Goal: Task Accomplishment & Management: Complete application form

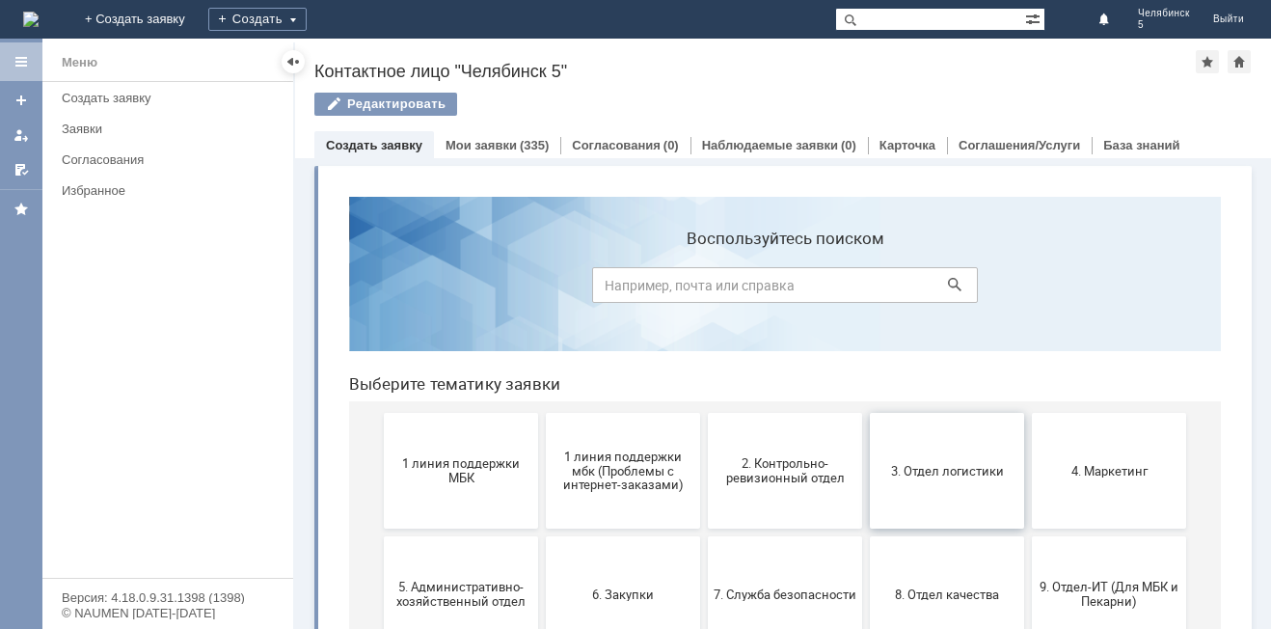
click at [961, 452] on button "3. Отдел логистики" at bounding box center [947, 471] width 154 height 116
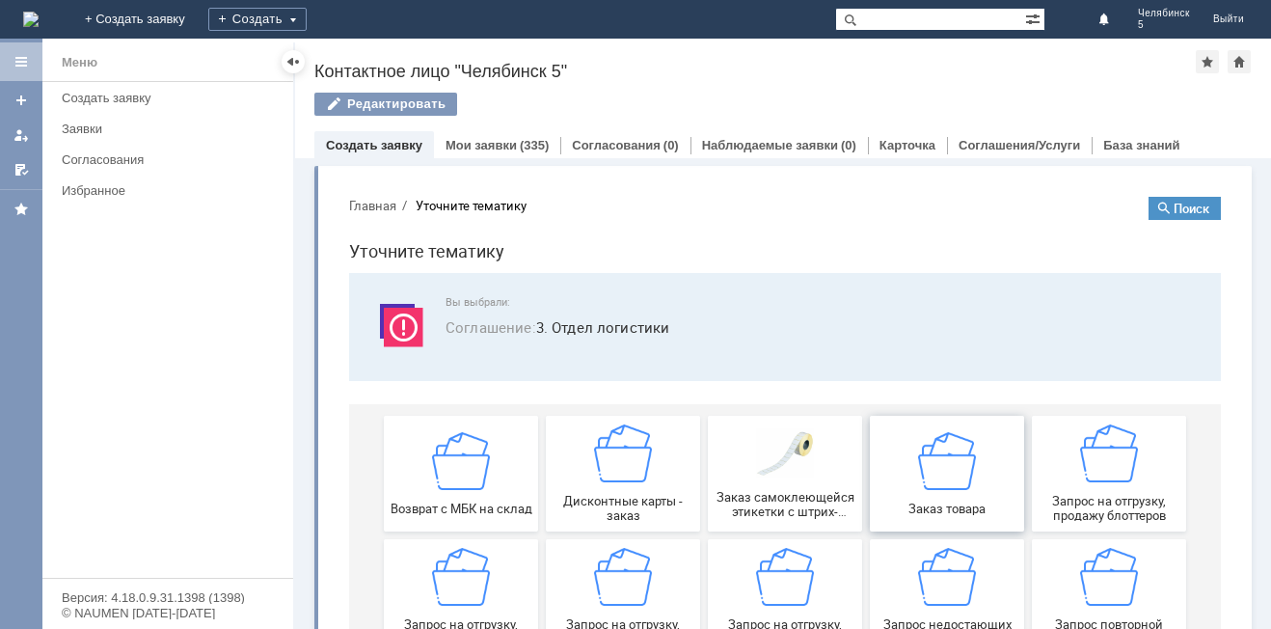
click at [922, 444] on img at bounding box center [947, 460] width 58 height 58
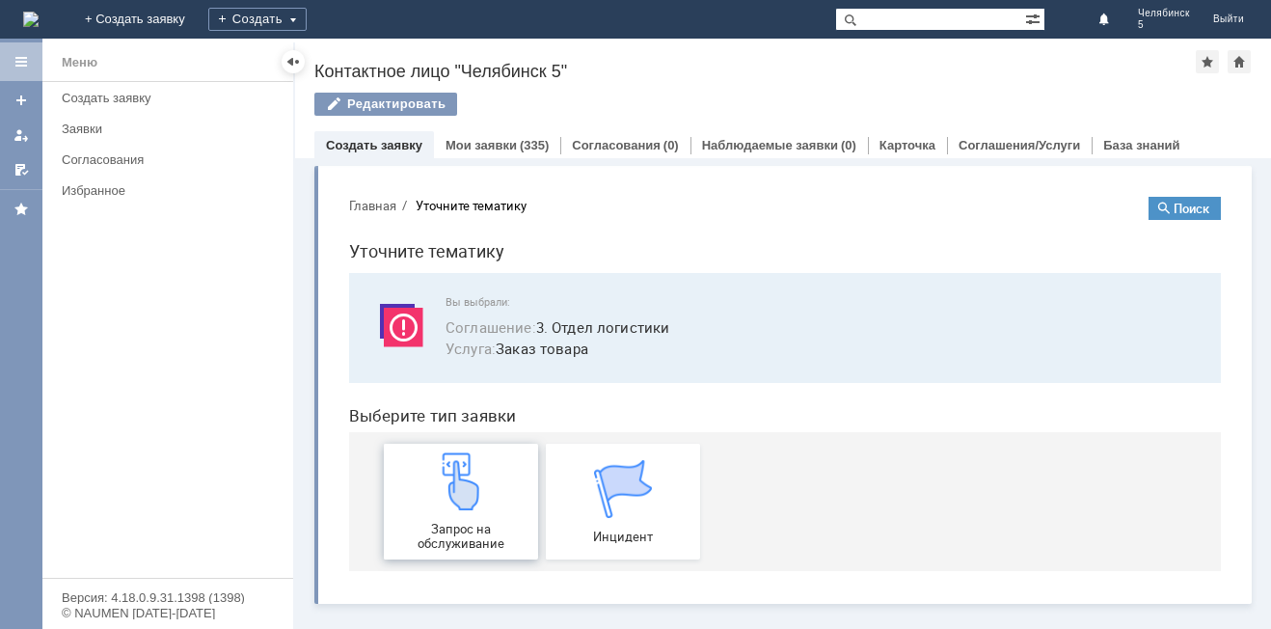
click at [437, 510] on img at bounding box center [461, 481] width 58 height 58
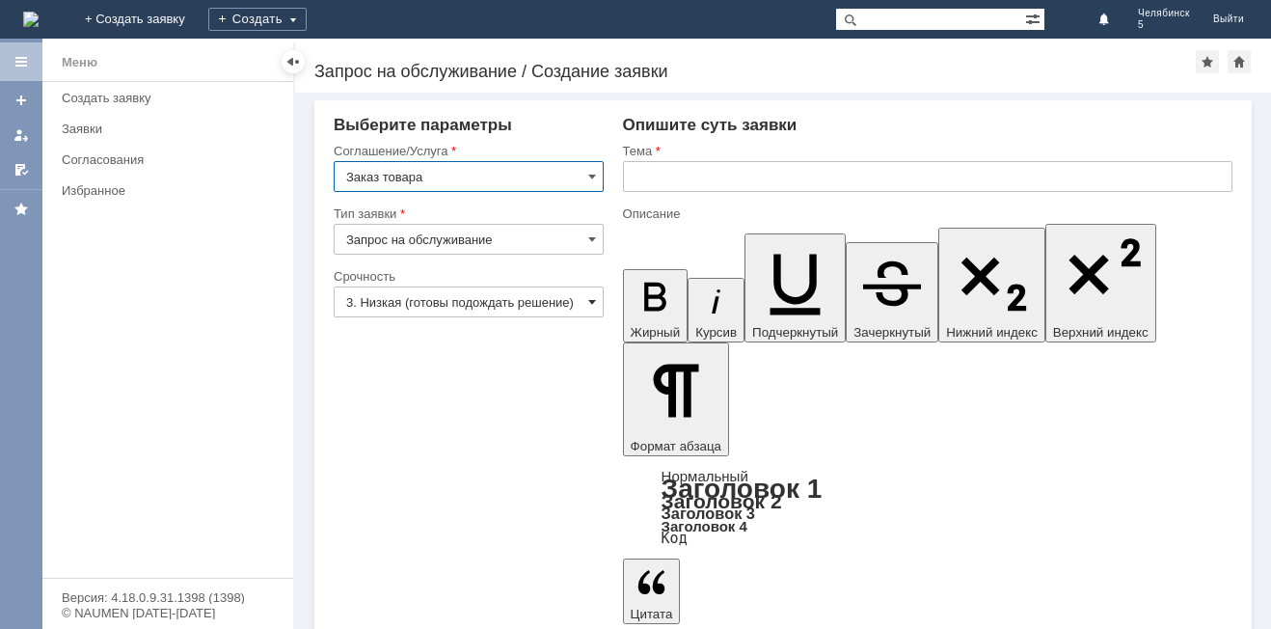
click at [588, 303] on span at bounding box center [592, 301] width 8 height 15
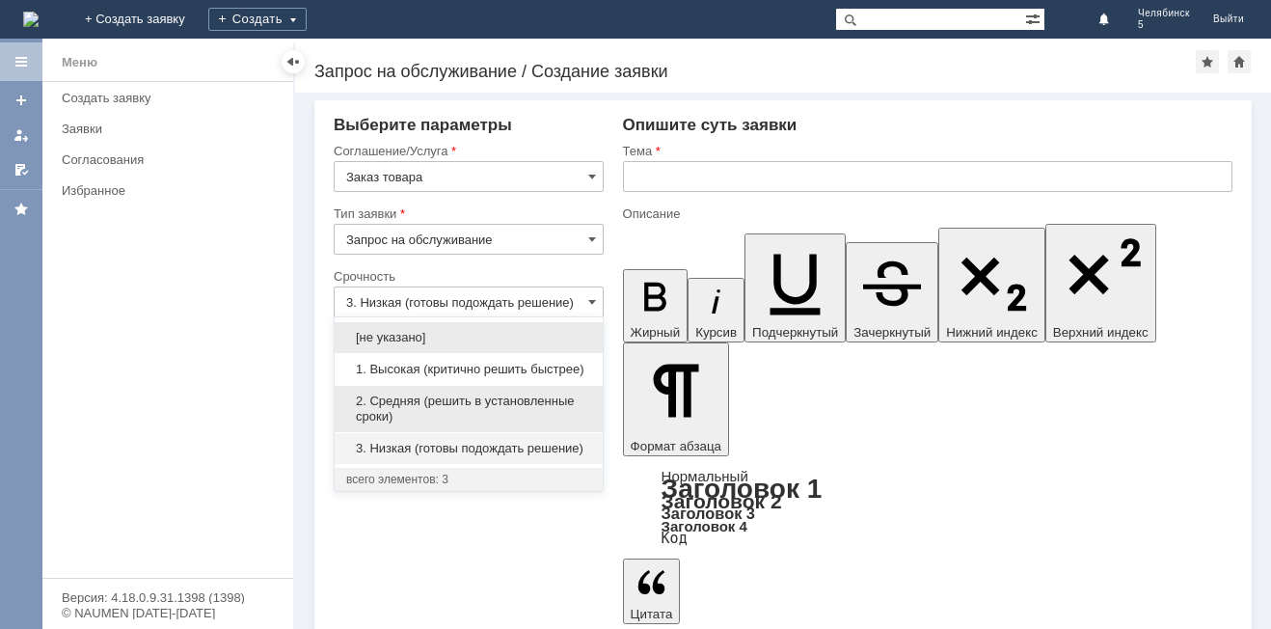
click at [551, 394] on span "2. Средняя (решить в установленные сроки)" at bounding box center [468, 408] width 245 height 31
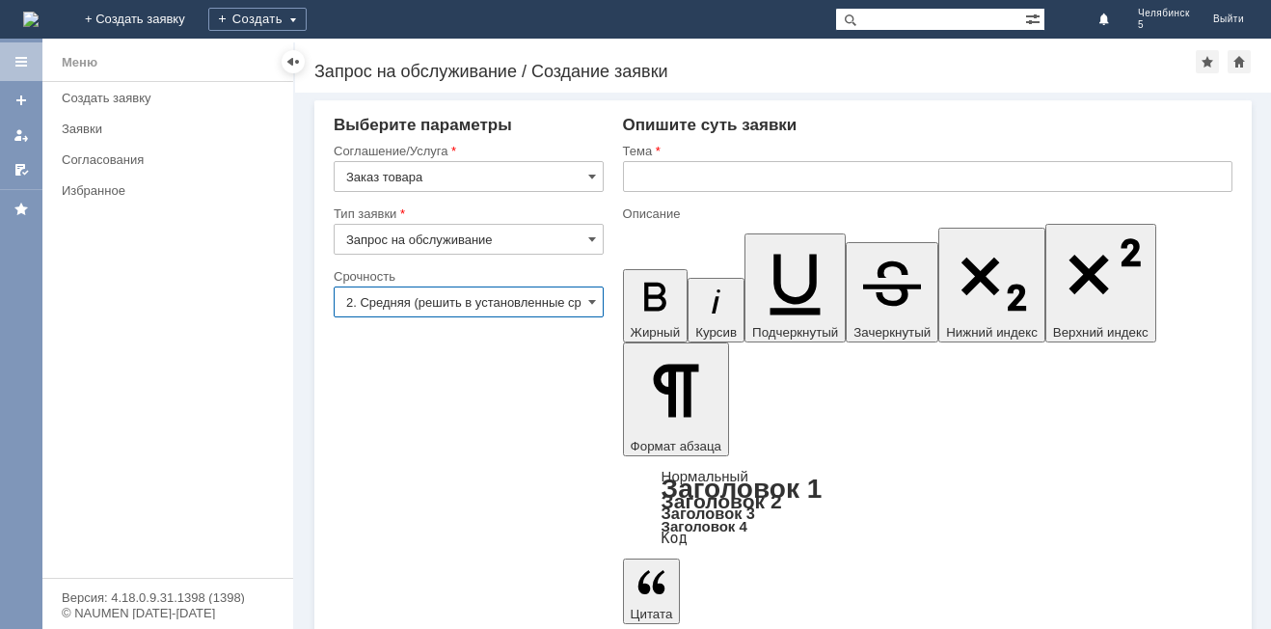
type input "2. Средняя (решить в установленные сроки)"
click at [667, 171] on input "text" at bounding box center [927, 176] width 609 height 31
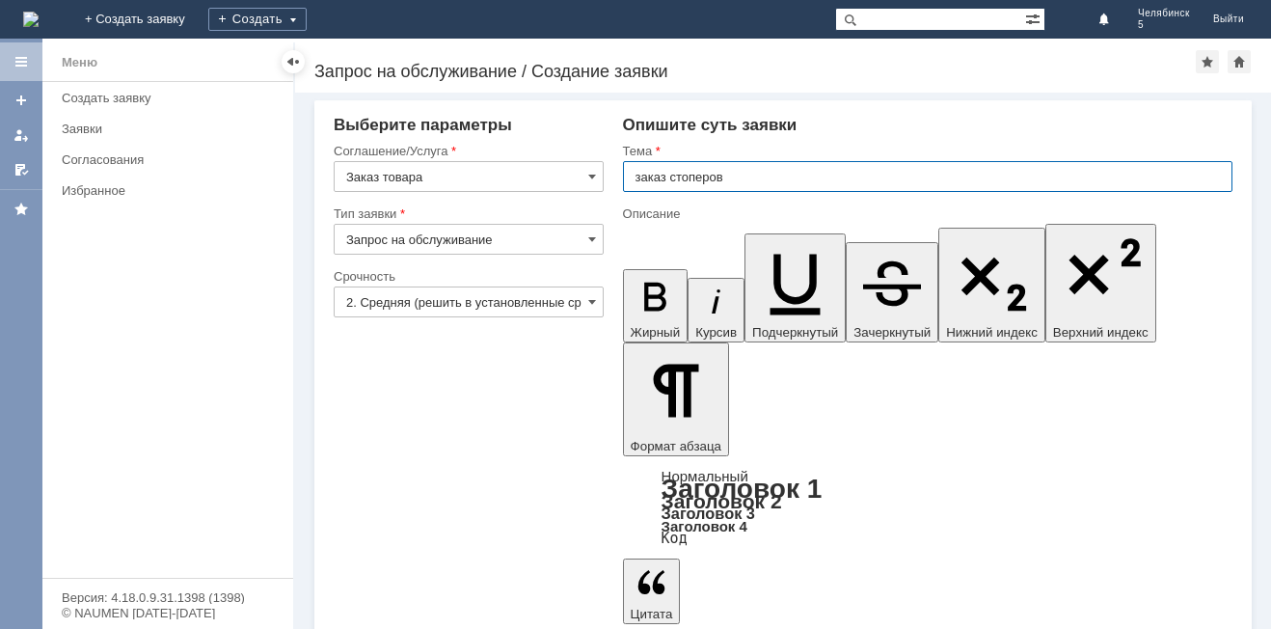
click at [693, 178] on input "заказ стоперов" at bounding box center [927, 176] width 609 height 31
click at [694, 178] on input "заказ стоперов" at bounding box center [927, 176] width 609 height 31
click at [699, 174] on input "заказ стоперов" at bounding box center [927, 176] width 609 height 31
type input "заказ стопперов"
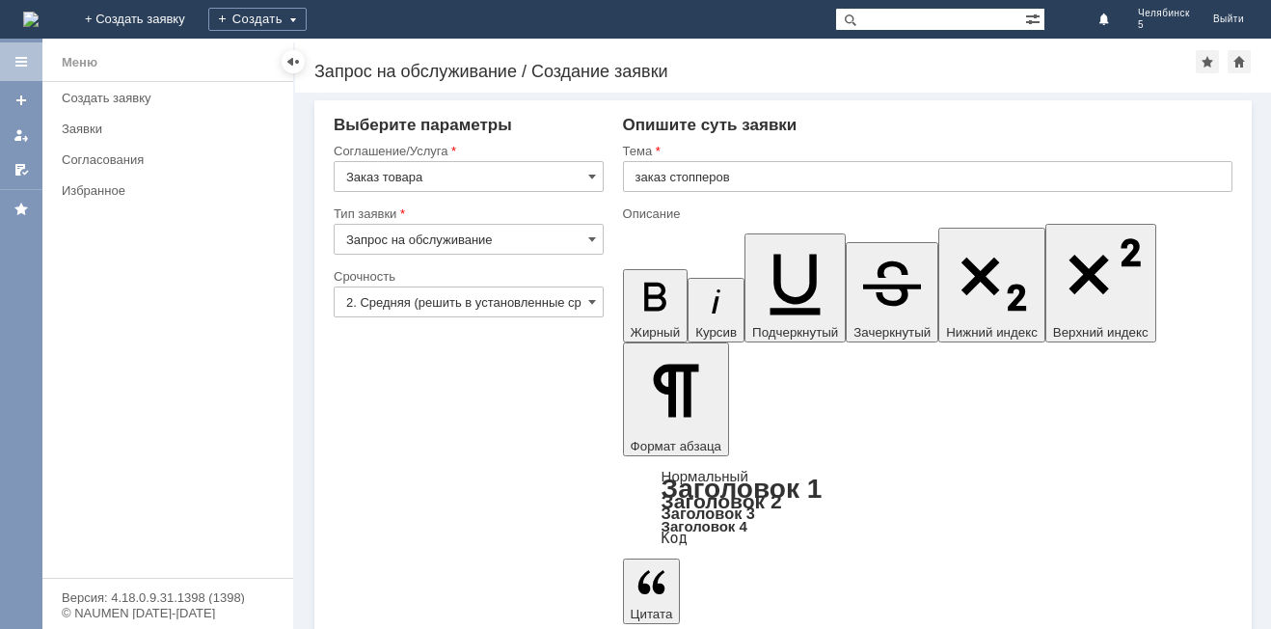
drag, startPoint x: 754, startPoint y: 4579, endPoint x: 1168, endPoint y: 4928, distance: 541.8
drag, startPoint x: 830, startPoint y: 4598, endPoint x: 778, endPoint y: 4597, distance: 52.1
drag, startPoint x: 951, startPoint y: 4591, endPoint x: 888, endPoint y: 4594, distance: 63.7
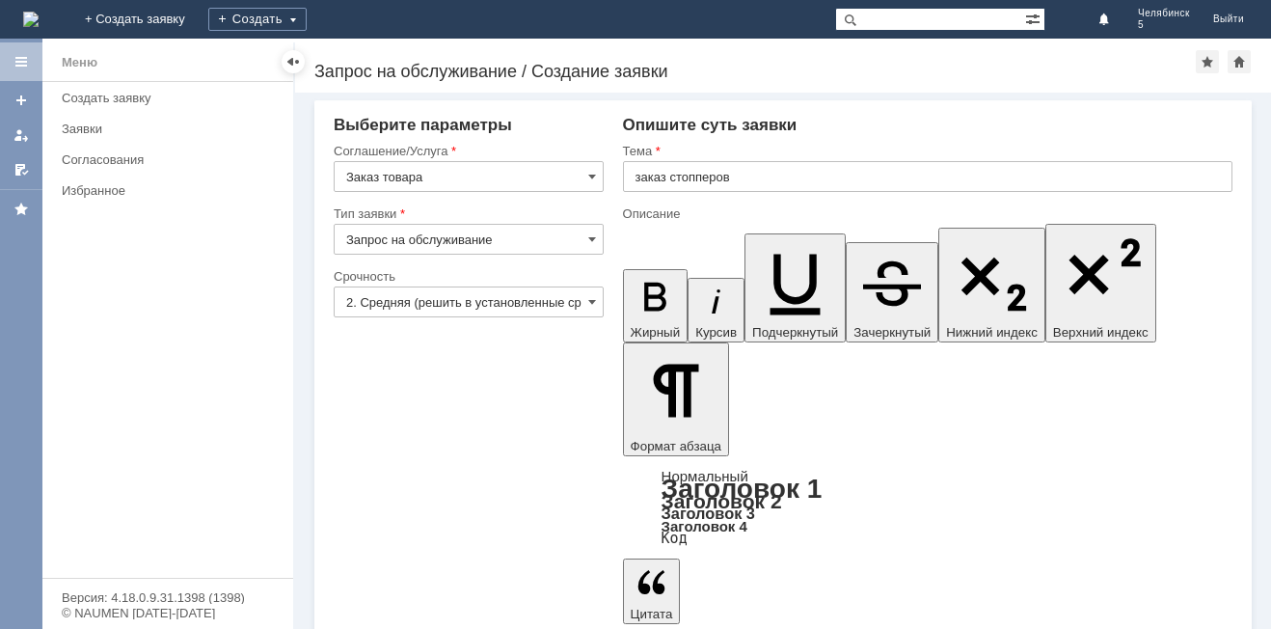
drag, startPoint x: 951, startPoint y: 4595, endPoint x: 933, endPoint y: 4594, distance: 18.3
